Goal: Task Accomplishment & Management: Manage account settings

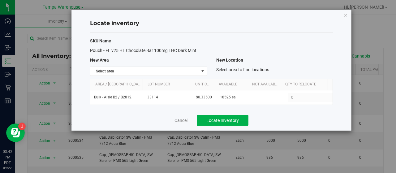
click at [396, 46] on div "Locate inventory SKU Name Pouch - FL v25 HT Chocolate Bar 100mg THC Dark Mint N…" at bounding box center [200, 86] width 401 height 173
click at [305, 12] on div "Locate inventory SKU Name Pouch - FL v25 HT Chocolate Bar 100mg THC Dark Mint N…" at bounding box center [211, 70] width 280 height 121
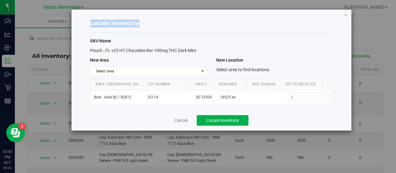
click at [305, 12] on div "Locate inventory SKU Name Pouch - FL v25 HT Chocolate Bar 100mg THC Dark Mint N…" at bounding box center [211, 70] width 280 height 121
drag, startPoint x: 305, startPoint y: 12, endPoint x: 392, endPoint y: 19, distance: 87.2
click at [392, 19] on div "Locate inventory SKU Name Pouch - FL v25 HT Chocolate Bar 100mg THC Dark Mint N…" at bounding box center [200, 86] width 401 height 173
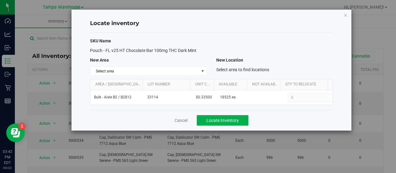
click at [392, 19] on div "Locate inventory SKU Name Pouch - FL v25 HT Chocolate Bar 100mg THC Dark Mint N…" at bounding box center [200, 86] width 401 height 173
click at [347, 13] on icon "button" at bounding box center [345, 14] width 4 height 7
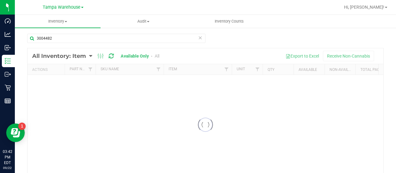
click at [340, 13] on div at bounding box center [225, 7] width 229 height 12
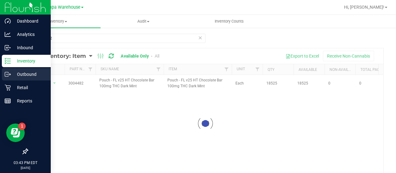
click at [11, 73] on icon at bounding box center [8, 74] width 6 height 6
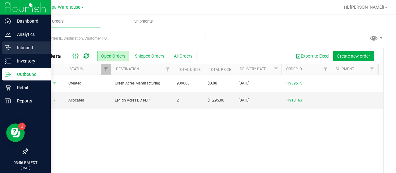
click at [10, 51] on div "Inbound" at bounding box center [26, 47] width 49 height 12
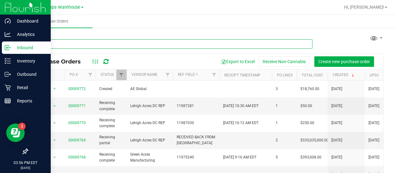
drag, startPoint x: 71, startPoint y: 45, endPoint x: 55, endPoint y: 45, distance: 15.8
click at [55, 45] on input "text" at bounding box center [169, 43] width 285 height 9
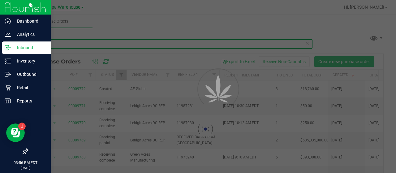
type input "9478"
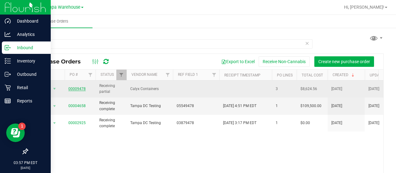
click at [74, 88] on link "00009478" at bounding box center [76, 89] width 17 height 4
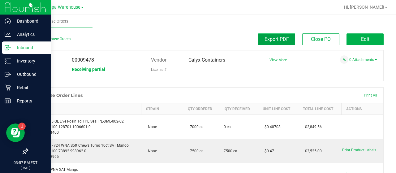
click at [278, 39] on span "Export PDF" at bounding box center [277, 39] width 24 height 6
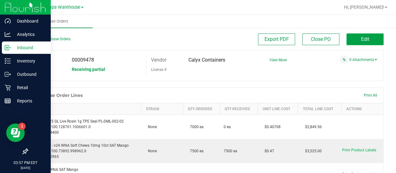
click at [353, 36] on button "Edit" at bounding box center [365, 39] width 37 height 12
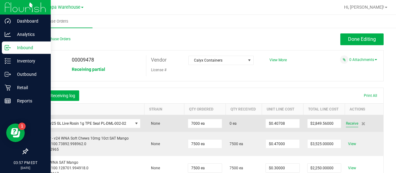
click at [347, 123] on span "Receive" at bounding box center [352, 123] width 12 height 7
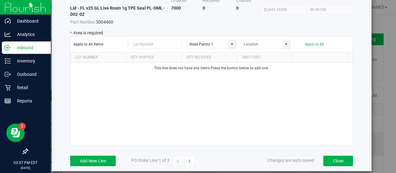
scroll to position [47, 0]
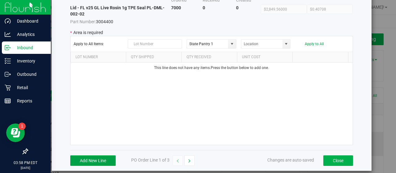
click at [90, 156] on button "Add New Line" at bounding box center [92, 160] width 45 height 11
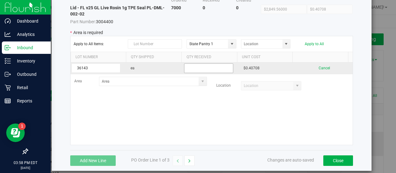
type input "36143"
click at [204, 70] on input "text" at bounding box center [208, 68] width 49 height 10
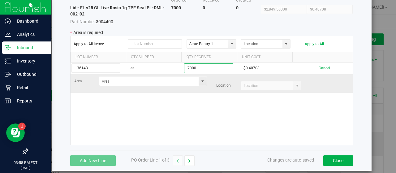
click at [200, 80] on span at bounding box center [202, 81] width 5 height 5
type input "7000"
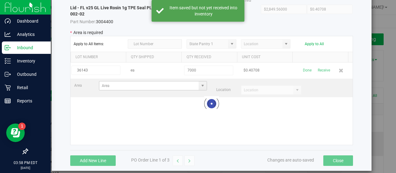
click at [196, 80] on div at bounding box center [212, 103] width 282 height 82
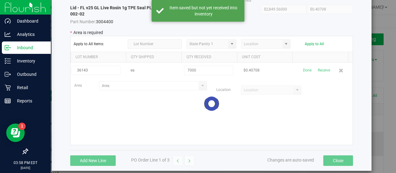
click at [198, 86] on div at bounding box center [212, 103] width 282 height 82
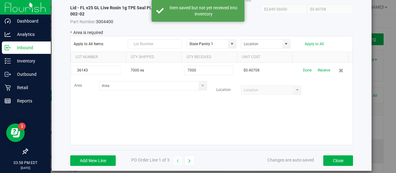
click at [200, 86] on span at bounding box center [202, 85] width 5 height 5
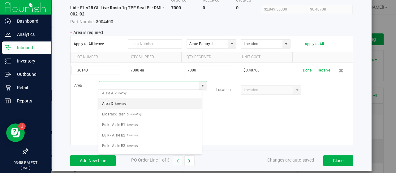
scroll to position [2, 0]
click at [110, 105] on span "Area D" at bounding box center [107, 104] width 11 height 9
type input "Area D"
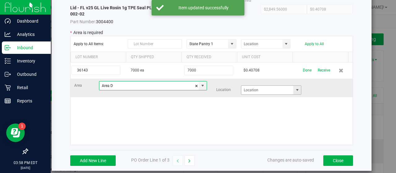
click at [295, 89] on span at bounding box center [297, 90] width 5 height 5
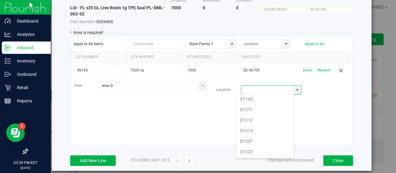
scroll to position [152, 0]
click at [247, 154] on li "D1223" at bounding box center [264, 159] width 57 height 11
type input "D1223"
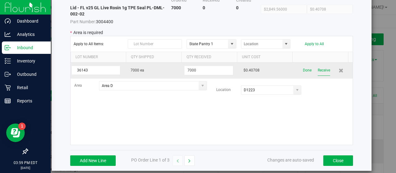
click at [318, 70] on button "Receive" at bounding box center [324, 70] width 12 height 11
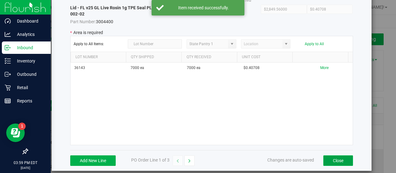
click at [328, 163] on button "Close" at bounding box center [338, 160] width 30 height 11
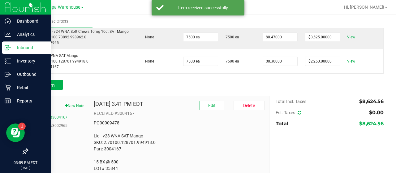
scroll to position [125, 0]
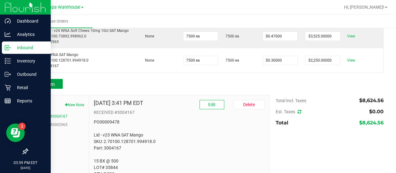
click at [53, 84] on span "Add Item" at bounding box center [44, 84] width 19 height 6
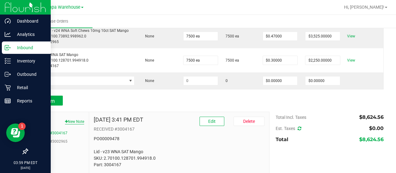
click at [72, 121] on button "New Note" at bounding box center [74, 122] width 19 height 6
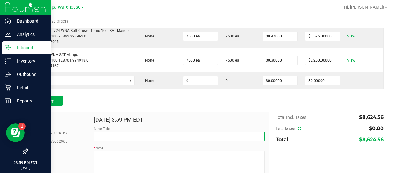
click at [98, 133] on input "Note Title" at bounding box center [179, 135] width 171 height 9
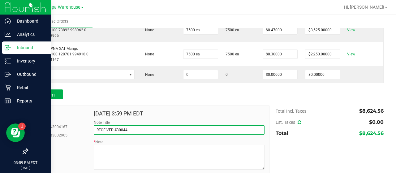
scroll to position [132, 0]
type input "RECEIVED #3004400"
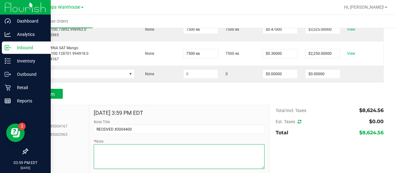
click at [105, 153] on textarea "* Note" at bounding box center [179, 156] width 171 height 25
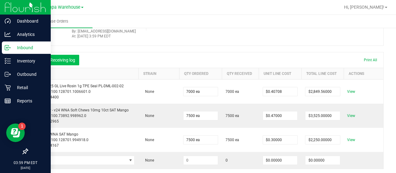
scroll to position [37, 0]
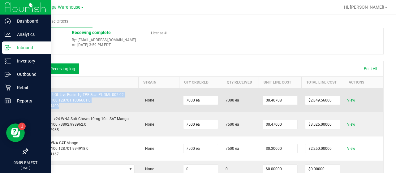
drag, startPoint x: 58, startPoint y: 105, endPoint x: 33, endPoint y: 95, distance: 26.4
click at [33, 95] on div "Lid - FL v25 GL Live Rosin 1g TPE Seal PL-DML-002-02 SKU: 2.70100.128701.100660…" at bounding box center [83, 100] width 103 height 17
copy div "Lid - FL v25 GL Live Rosin 1g TPE Seal PL-DML-002-02 SKU: 2.70100.128701.100660…"
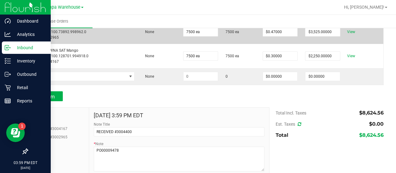
scroll to position [132, 0]
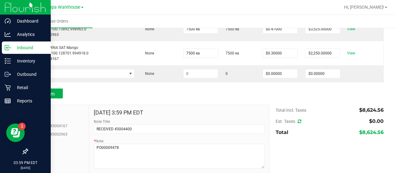
click at [99, 119] on label "Note Title" at bounding box center [102, 122] width 16 height 6
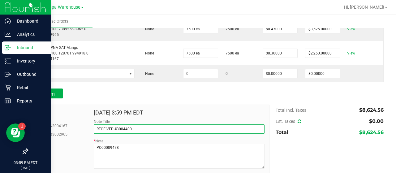
click at [99, 124] on input "RECEIVED #3004400" at bounding box center [179, 128] width 171 height 9
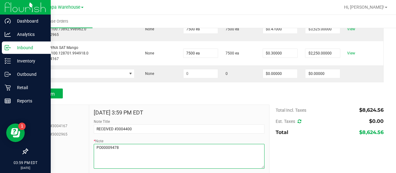
click at [97, 163] on textarea "* Note" at bounding box center [179, 156] width 171 height 25
paste textarea "Lid - FL v25 GL Live Rosin 1g TPE Seal PL-DML-002-02 SKU: 2.70100.128701.100660…"
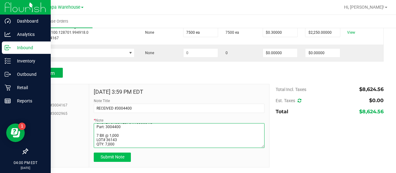
type textarea "PO00009478 Lid - FL v25 GL Live Rosin 1g TPE Seal PL-DML-002-02 SKU: 2.70100.12…"
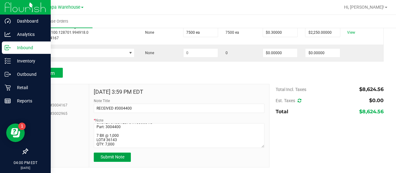
click at [101, 157] on span "Submit Note" at bounding box center [113, 156] width 24 height 5
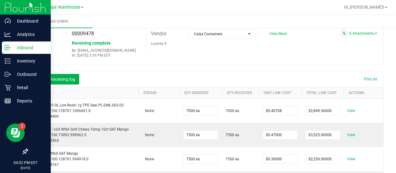
scroll to position [0, 0]
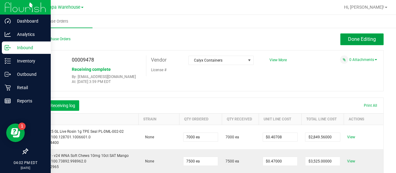
click at [364, 38] on span "Done Editing" at bounding box center [362, 39] width 28 height 6
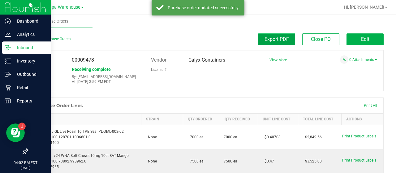
click at [284, 36] on span "Export PDF" at bounding box center [277, 39] width 24 height 6
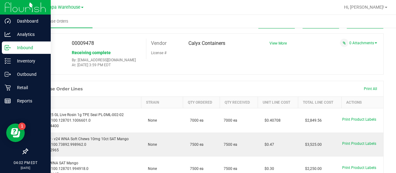
scroll to position [17, 0]
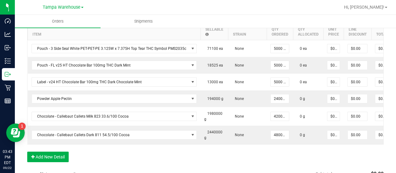
scroll to position [193, 0]
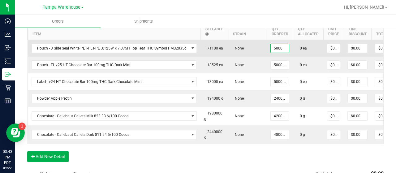
click at [276, 47] on input "5000" at bounding box center [280, 48] width 18 height 9
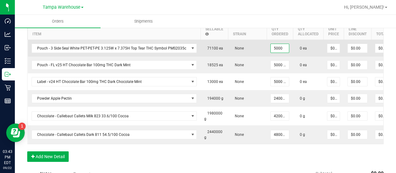
click at [276, 47] on input "5000" at bounding box center [280, 48] width 18 height 9
click at [276, 47] on input "5500" at bounding box center [280, 48] width 18 height 9
click at [276, 47] on input "5480" at bounding box center [280, 48] width 18 height 9
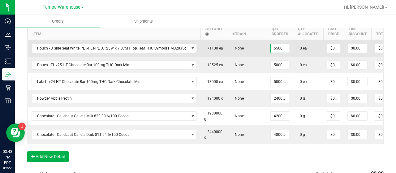
type input "5500 ea"
click at [299, 50] on td "0 ea" at bounding box center [308, 48] width 30 height 17
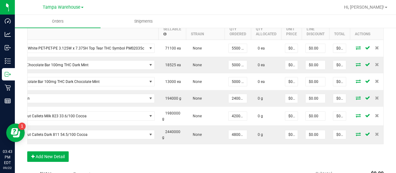
scroll to position [0, 45]
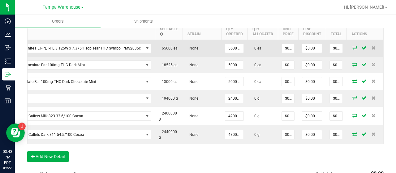
click at [352, 46] on icon at bounding box center [354, 48] width 5 height 4
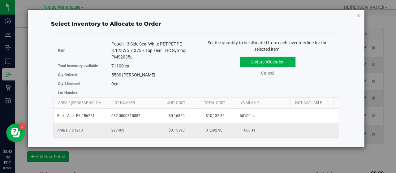
scroll to position [0, 64]
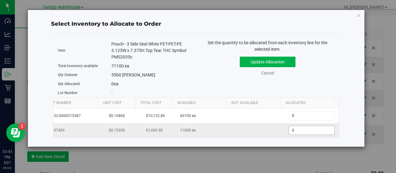
click at [291, 130] on span "0 0" at bounding box center [312, 130] width 46 height 9
click at [291, 130] on input "0" at bounding box center [311, 130] width 45 height 9
type input "5500"
type input "5,500"
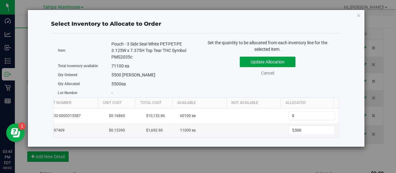
click at [263, 60] on button "Update Allocation" at bounding box center [268, 62] width 56 height 11
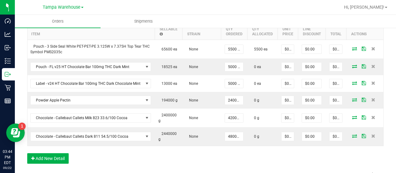
scroll to position [0, 2]
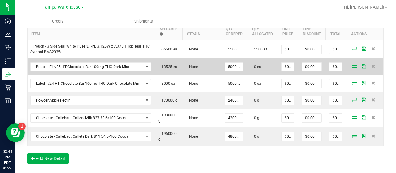
click at [352, 67] on icon at bounding box center [354, 66] width 5 height 4
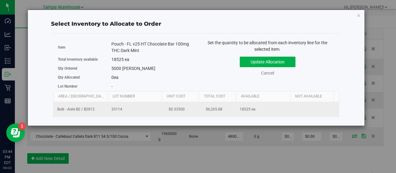
scroll to position [0, 64]
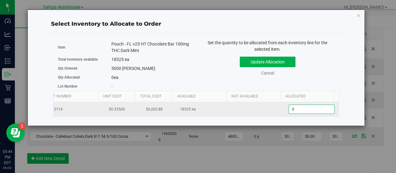
click at [291, 107] on span "0 0" at bounding box center [312, 109] width 46 height 9
click at [291, 107] on input "0" at bounding box center [311, 109] width 45 height 9
type input "5000"
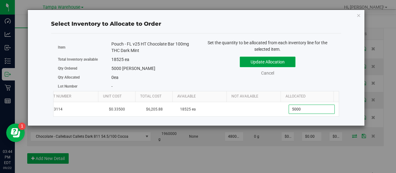
type input "5,000"
click at [282, 62] on button "Update Allocation" at bounding box center [268, 62] width 56 height 11
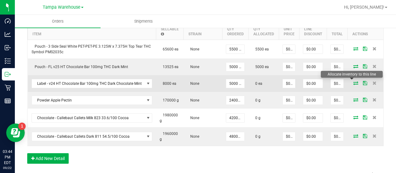
click at [353, 81] on icon at bounding box center [355, 83] width 5 height 4
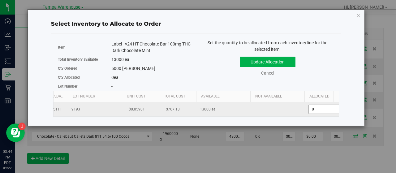
scroll to position [0, 59]
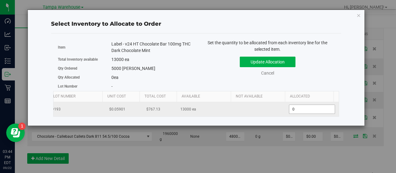
click at [314, 110] on span "0 0" at bounding box center [312, 109] width 46 height 9
click at [314, 110] on input "0" at bounding box center [311, 109] width 45 height 9
type input "5000"
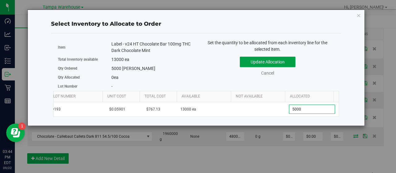
type input "5,000"
click at [278, 60] on button "Update Allocation" at bounding box center [268, 62] width 56 height 11
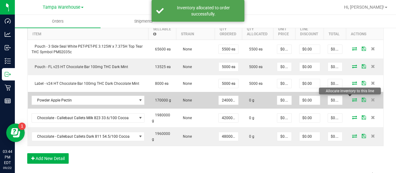
click at [352, 99] on icon at bounding box center [354, 100] width 5 height 4
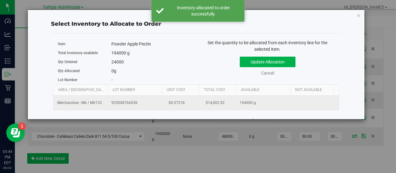
scroll to position [0, 64]
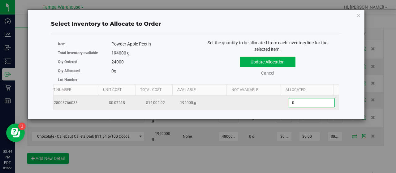
click at [301, 101] on span "0.0000 0" at bounding box center [312, 102] width 46 height 9
click at [301, 101] on input "0" at bounding box center [311, 102] width 45 height 9
type input "24000"
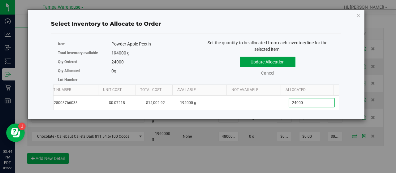
type input "24,000.0000"
click at [274, 62] on button "Update Allocation" at bounding box center [268, 62] width 56 height 11
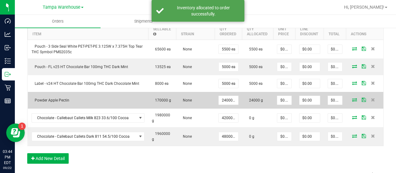
click at [352, 99] on icon at bounding box center [354, 100] width 5 height 4
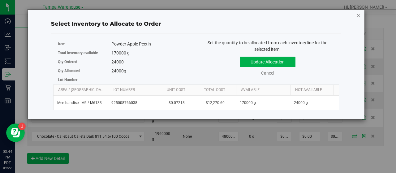
click at [358, 15] on icon "button" at bounding box center [359, 14] width 4 height 7
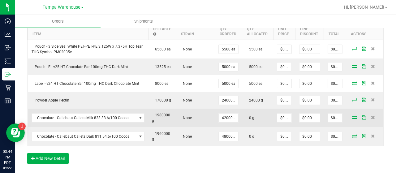
click at [352, 116] on icon at bounding box center [354, 117] width 5 height 4
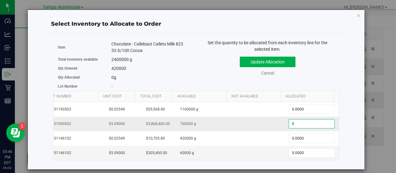
click at [317, 121] on span "0.0000 0" at bounding box center [312, 123] width 46 height 9
click at [317, 121] on input "0" at bounding box center [311, 123] width 45 height 9
type input "42000000"
type input "760,000.0000"
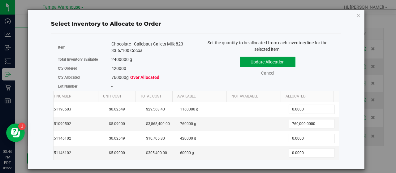
click at [271, 57] on button "Update Allocation" at bounding box center [268, 62] width 56 height 11
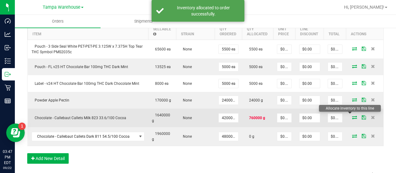
click at [352, 118] on icon at bounding box center [354, 117] width 5 height 4
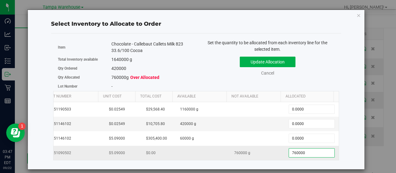
click at [304, 151] on span "760,000.0000 760000" at bounding box center [312, 152] width 46 height 9
type input "7"
type input "0"
type input "0.0000"
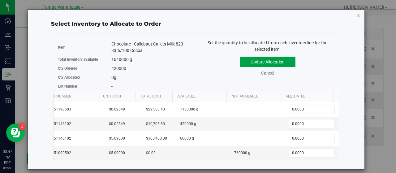
click at [268, 62] on button "Update Allocation" at bounding box center [268, 62] width 56 height 11
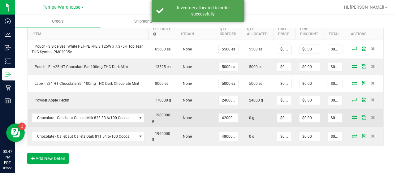
click at [352, 115] on icon at bounding box center [354, 117] width 5 height 4
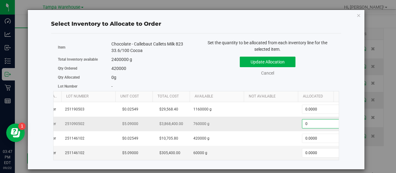
scroll to position [0, 59]
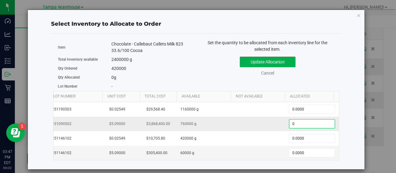
click at [316, 124] on span "0.0000 0" at bounding box center [312, 123] width 46 height 9
click at [316, 124] on input "0" at bounding box center [311, 123] width 45 height 9
type input "420000"
type input "420,000.0000"
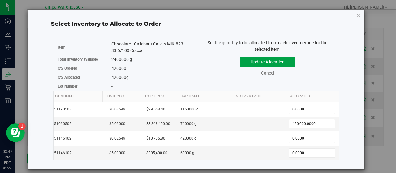
click at [267, 58] on button "Update Allocation" at bounding box center [268, 62] width 56 height 11
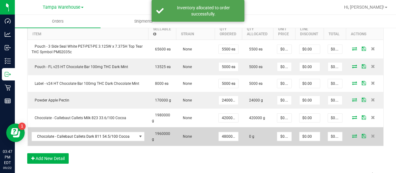
click at [352, 134] on icon at bounding box center [354, 136] width 5 height 4
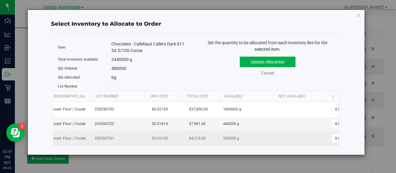
scroll to position [0, 17]
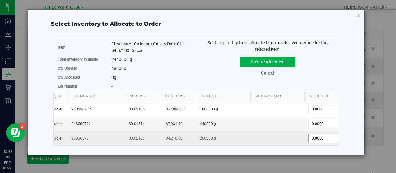
click at [327, 137] on span "0.0000 0" at bounding box center [331, 138] width 46 height 9
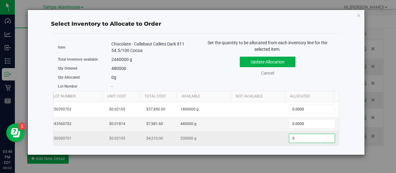
click at [327, 137] on input "0" at bounding box center [311, 138] width 45 height 9
type input "4"
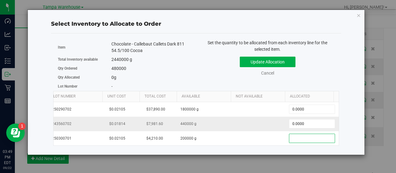
scroll to position [0, 64]
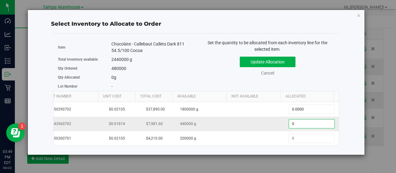
click at [303, 122] on span "0.0000 0" at bounding box center [312, 123] width 46 height 9
click at [303, 122] on input "0" at bounding box center [311, 123] width 45 height 9
type input "440000"
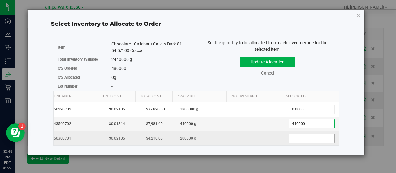
type input "440,000.0000"
click at [295, 135] on span at bounding box center [312, 138] width 46 height 9
click at [295, 135] on input "text" at bounding box center [311, 138] width 45 height 9
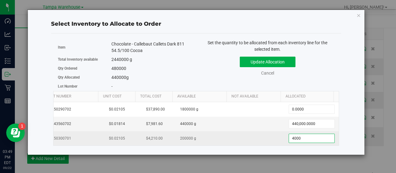
type input "40000"
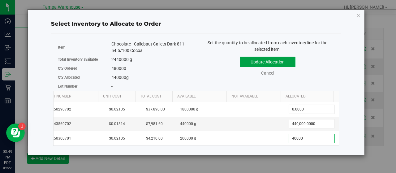
type input "40,000.0000"
click at [269, 59] on button "Update Allocation" at bounding box center [268, 62] width 56 height 11
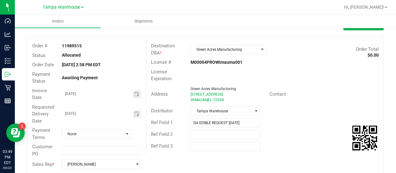
scroll to position [0, 0]
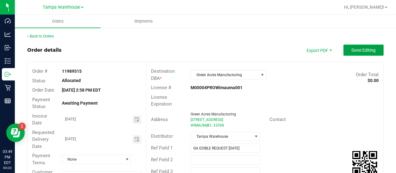
click at [356, 48] on span "Done Editing" at bounding box center [363, 50] width 24 height 5
